Goal: Information Seeking & Learning: Learn about a topic

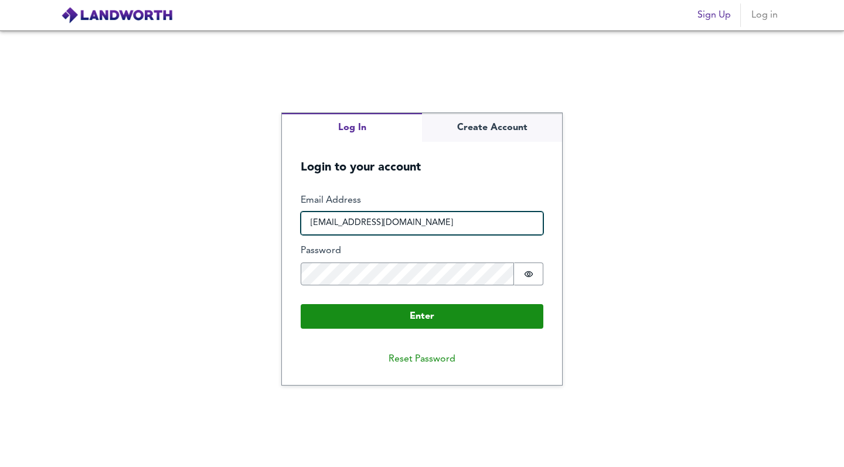
type input "[EMAIL_ADDRESS][DOMAIN_NAME]"
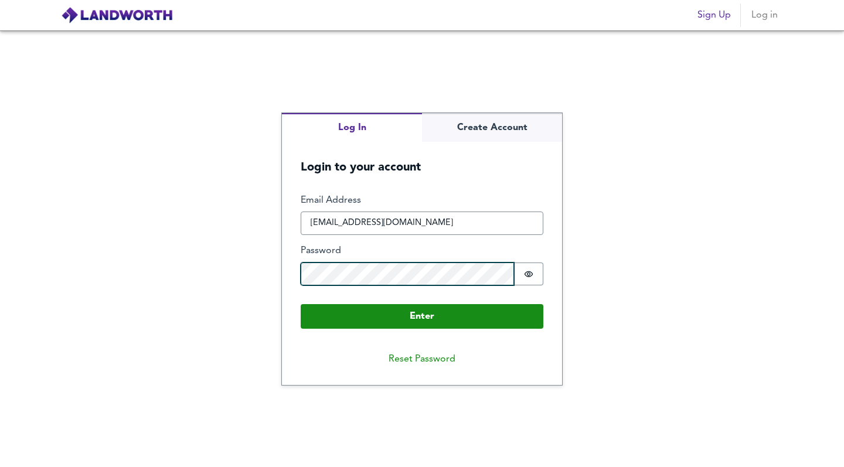
click at [422, 316] on button "Enter" at bounding box center [422, 316] width 243 height 25
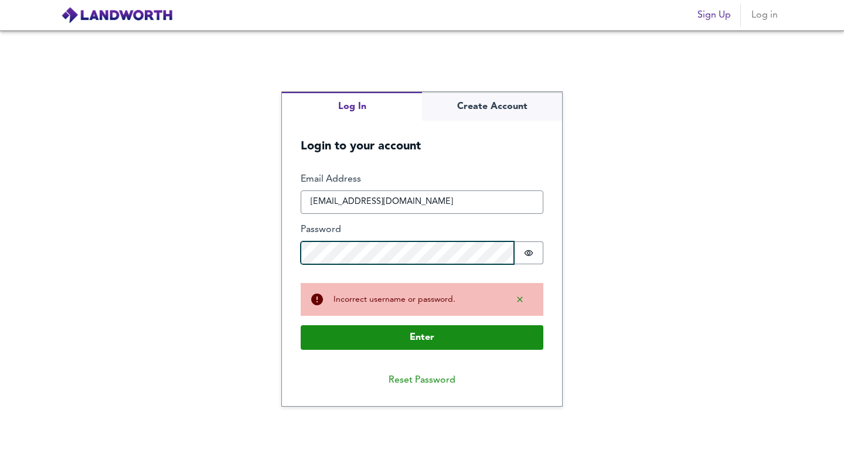
click at [208, 244] on div "Log In Create Account Login to your account Enter Email Address [EMAIL_ADDRESS]…" at bounding box center [422, 248] width 844 height 437
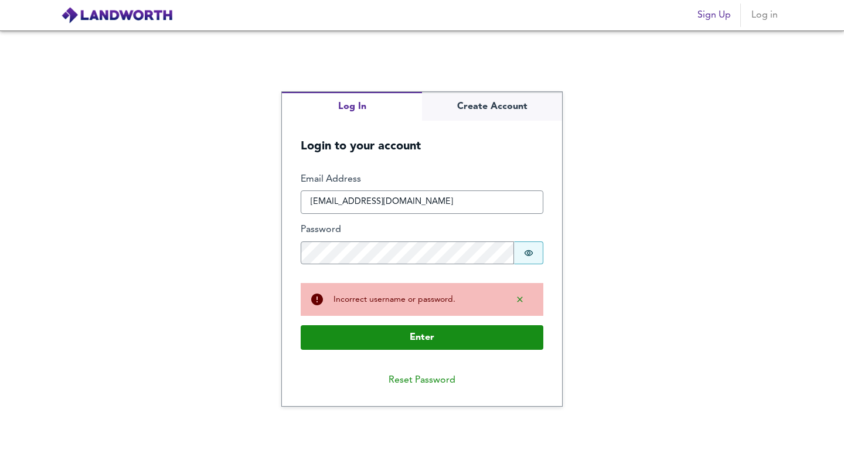
click at [530, 256] on icon "Show password" at bounding box center [528, 252] width 9 height 9
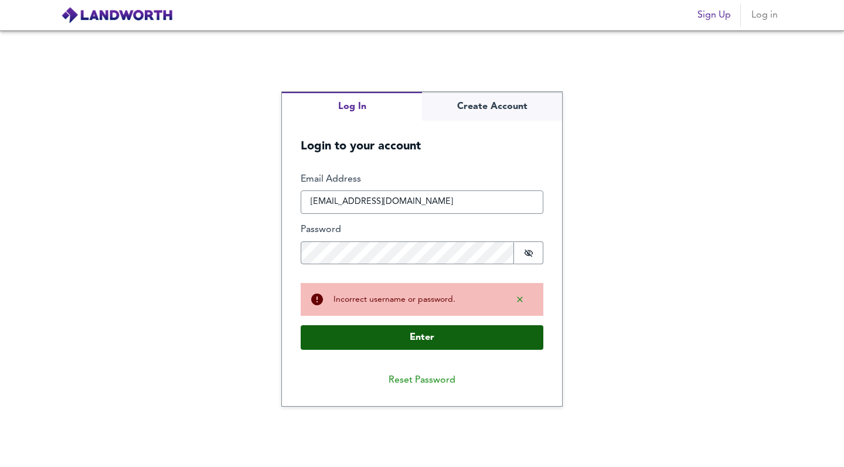
click at [409, 348] on button "Enter" at bounding box center [422, 337] width 243 height 25
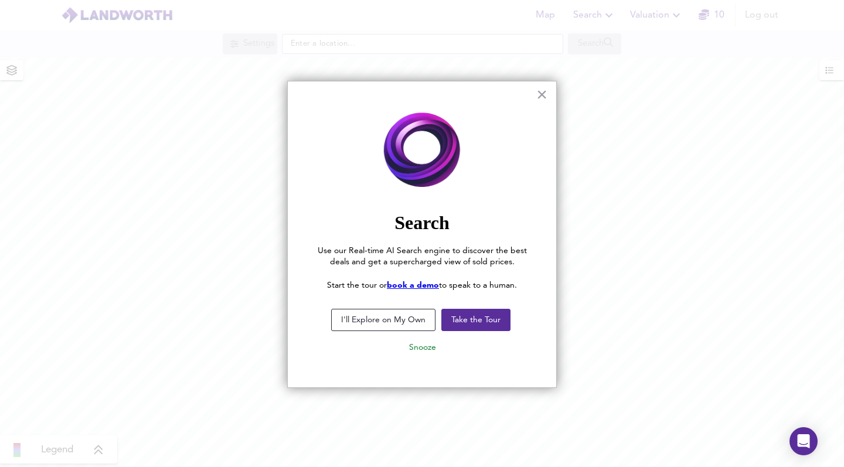
click at [386, 323] on button "I'll Explore on My Own" at bounding box center [383, 320] width 104 height 22
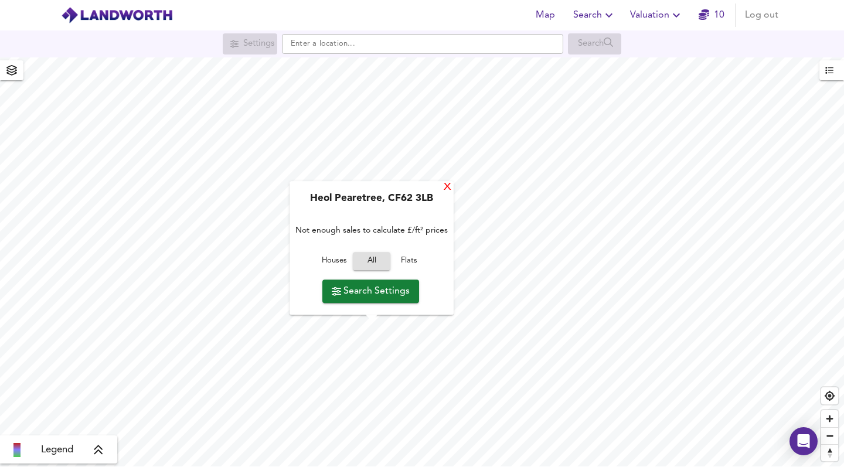
click at [442, 191] on div "X" at bounding box center [447, 187] width 10 height 11
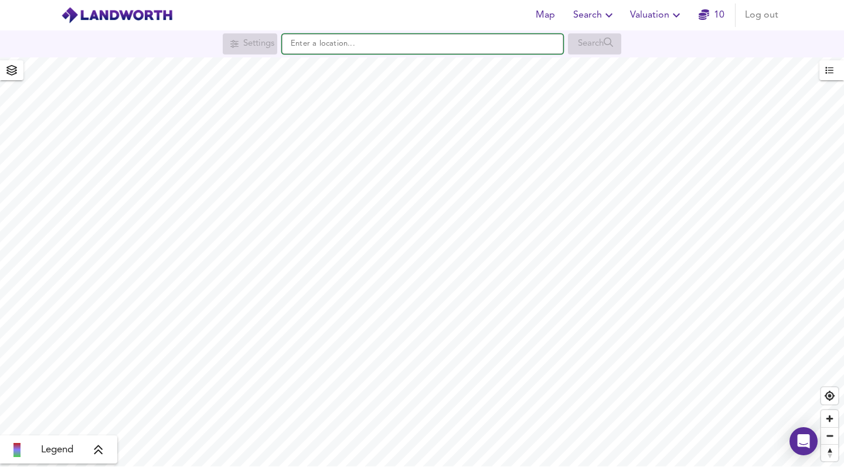
click at [328, 44] on input "text" at bounding box center [422, 44] width 281 height 20
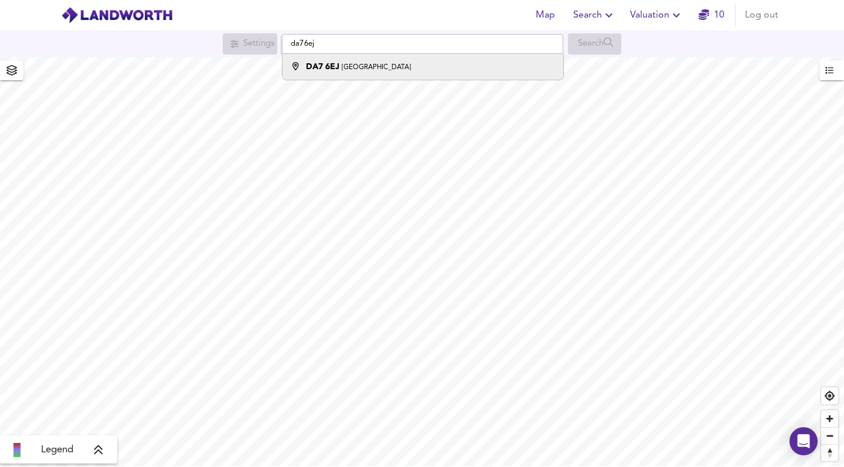
click at [352, 67] on small "[GEOGRAPHIC_DATA]" at bounding box center [376, 67] width 69 height 7
type input "[STREET_ADDRESS]"
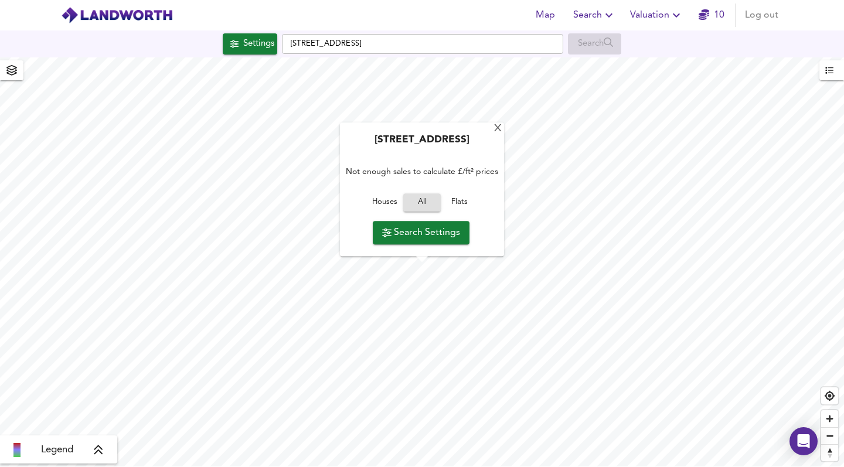
checkbox input "false"
checkbox input "true"
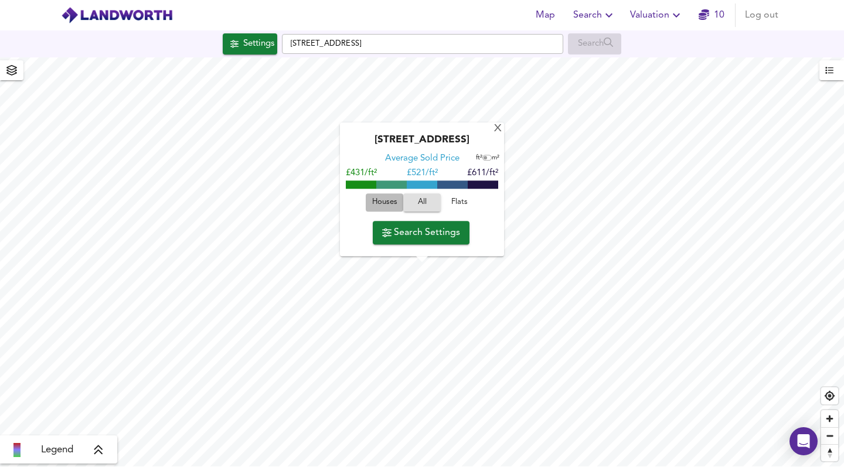
click at [386, 203] on span "Houses" at bounding box center [385, 202] width 32 height 13
click at [831, 424] on span "Zoom in" at bounding box center [829, 418] width 17 height 17
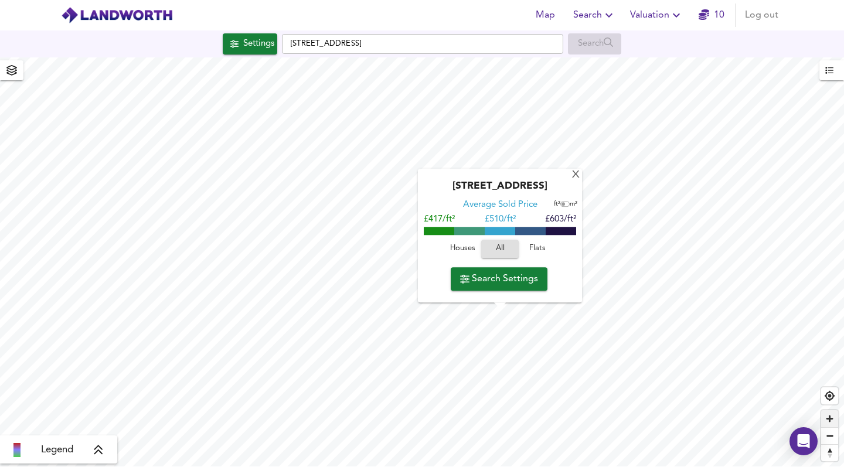
click at [830, 420] on span "Zoom in" at bounding box center [829, 418] width 17 height 17
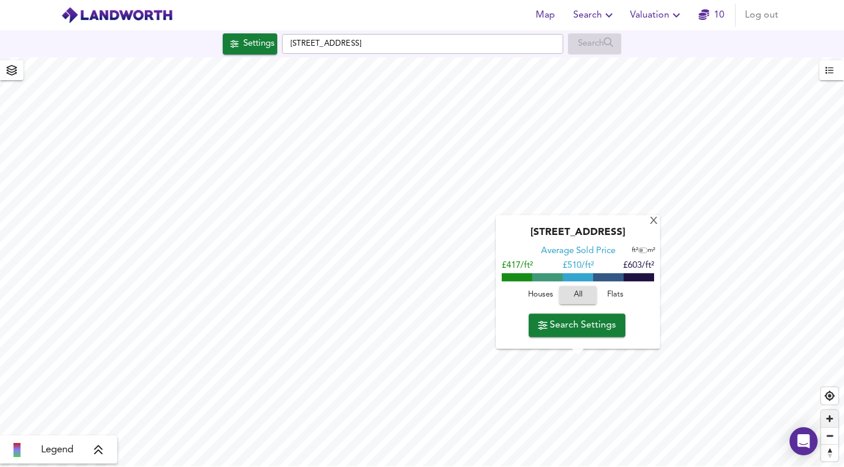
click at [830, 420] on span "Zoom in" at bounding box center [829, 418] width 17 height 17
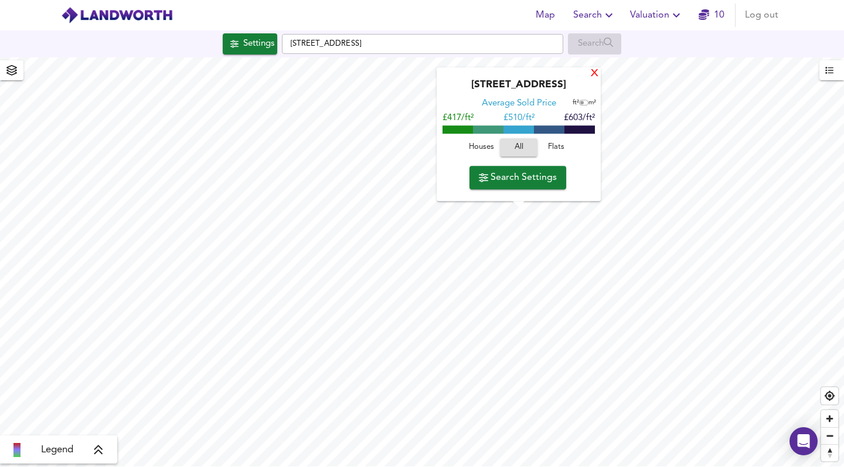
click at [598, 78] on div "X" at bounding box center [594, 74] width 10 height 11
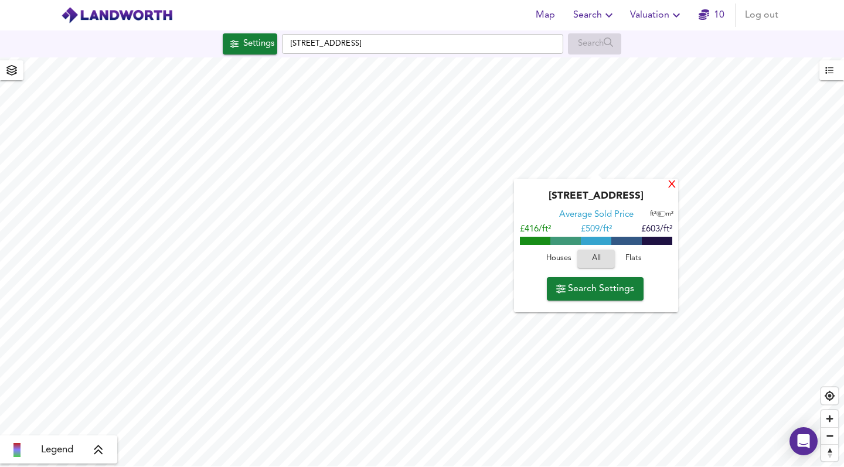
click at [670, 186] on div "X" at bounding box center [672, 185] width 10 height 11
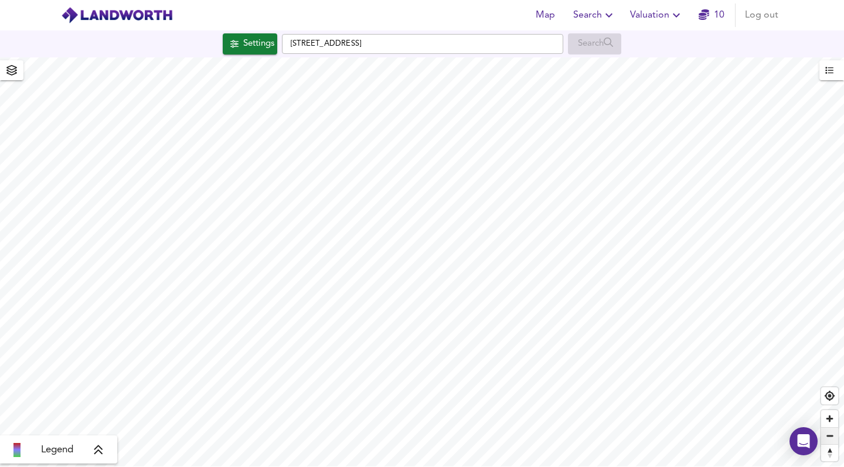
click at [829, 433] on span "Zoom out" at bounding box center [829, 436] width 17 height 16
click at [20, 74] on span "button" at bounding box center [11, 70] width 19 height 16
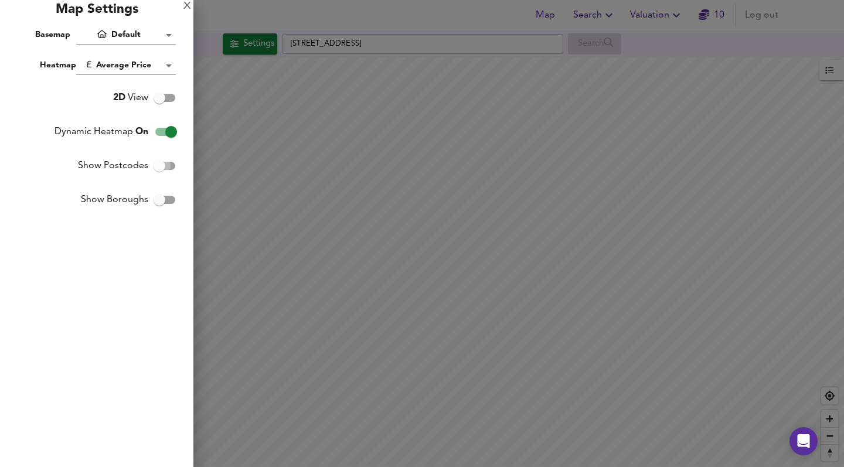
click at [159, 165] on input "Show Postcodes" at bounding box center [159, 166] width 67 height 22
checkbox input "true"
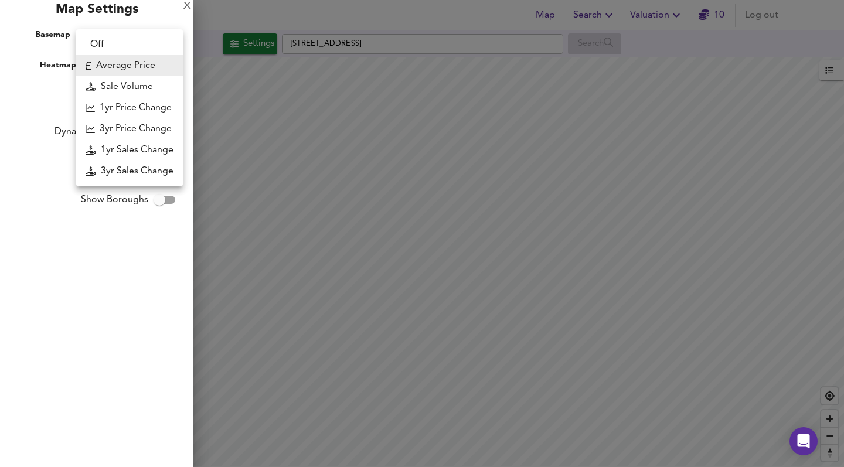
click at [142, 64] on body "Map Search Valuation 10 Log out Settings [GEOGRAPHIC_DATA] Search Legend UK Ave…" at bounding box center [422, 233] width 844 height 467
click at [142, 64] on li "Average Price" at bounding box center [129, 65] width 107 height 21
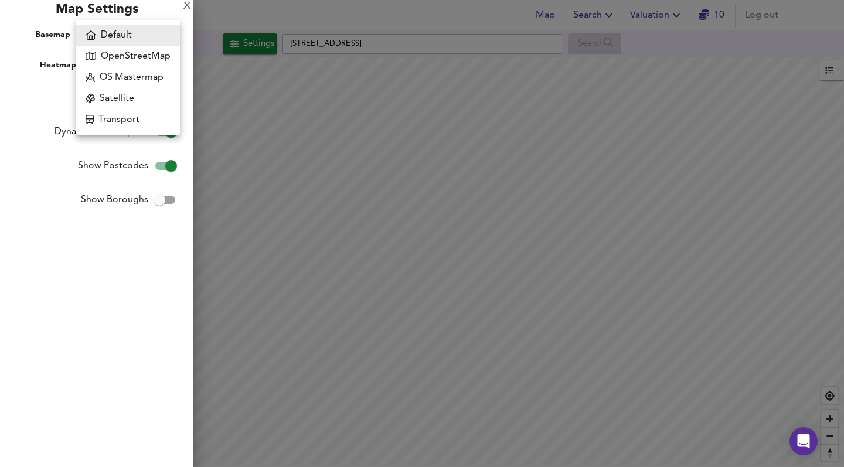
click at [142, 29] on body "Map Search Valuation 10 Log out Settings [GEOGRAPHIC_DATA] Search Legend UK Ave…" at bounding box center [422, 233] width 844 height 467
click at [142, 30] on li "Default" at bounding box center [128, 35] width 104 height 21
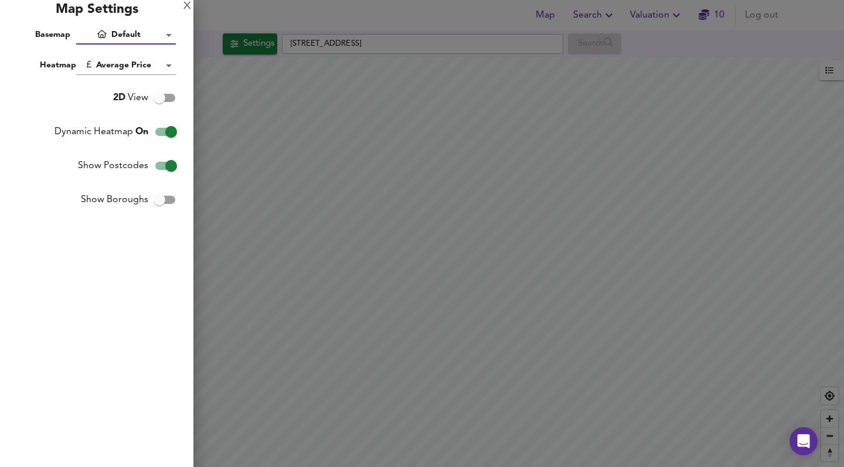
click at [164, 201] on input "Show Boroughs" at bounding box center [159, 200] width 67 height 22
checkbox input "true"
click at [168, 163] on input "Show Postcodes" at bounding box center [171, 166] width 67 height 22
checkbox input "false"
click at [187, 7] on div "X" at bounding box center [187, 6] width 8 height 8
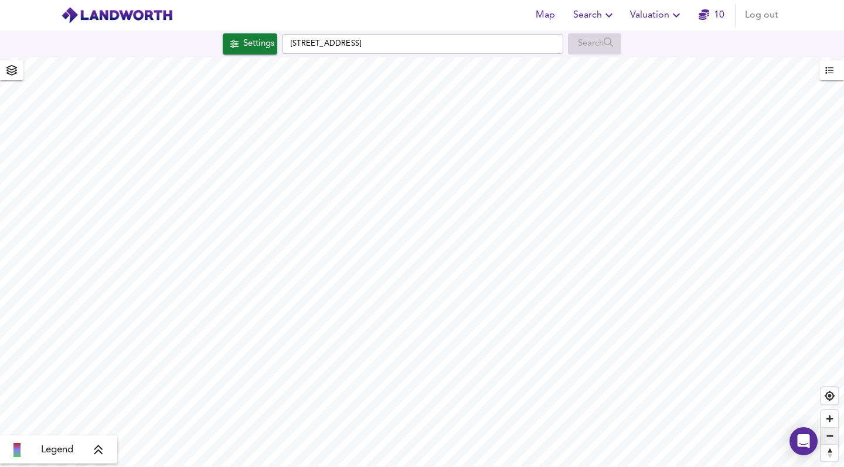
click at [826, 433] on span "Zoom out" at bounding box center [829, 436] width 17 height 16
click at [827, 432] on span "Zoom out" at bounding box center [829, 436] width 17 height 16
click at [85, 454] on div "Legend" at bounding box center [59, 450] width 110 height 14
click at [105, 366] on icon at bounding box center [108, 366] width 11 height 12
click at [831, 440] on span "Zoom out" at bounding box center [829, 436] width 17 height 16
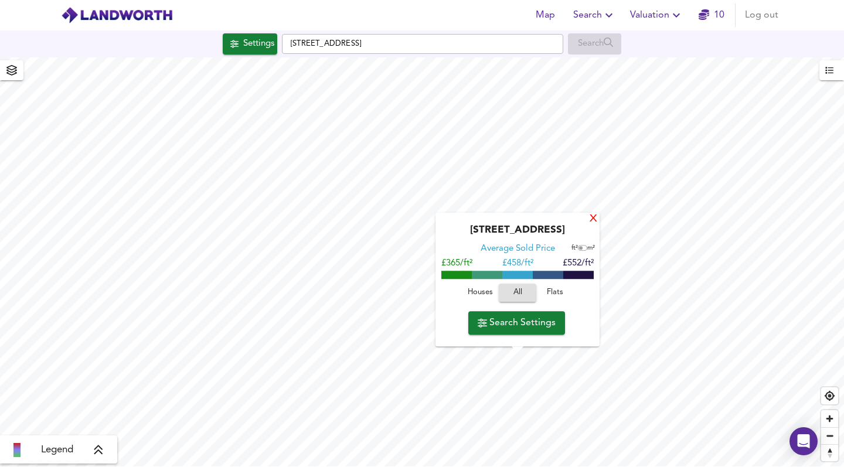
click at [593, 221] on div "X" at bounding box center [593, 219] width 10 height 11
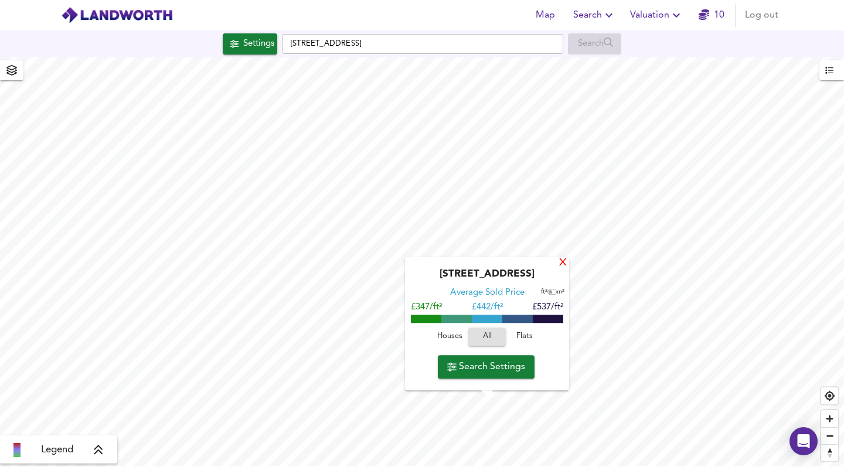
click at [562, 261] on div "X" at bounding box center [563, 263] width 10 height 11
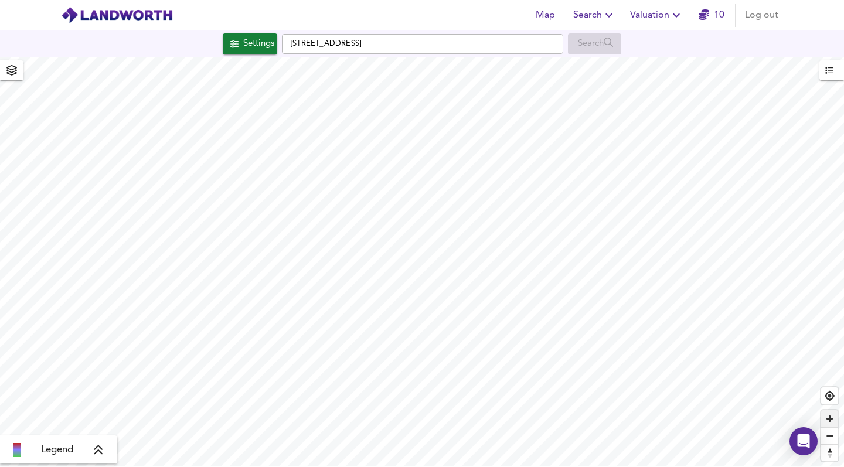
click at [831, 421] on span "Zoom in" at bounding box center [829, 418] width 17 height 17
